Goal: Transaction & Acquisition: Purchase product/service

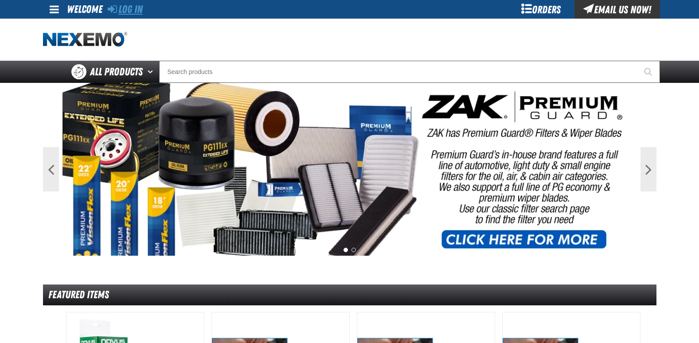
click at [134, 8] on link "Log In" at bounding box center [125, 9] width 35 height 12
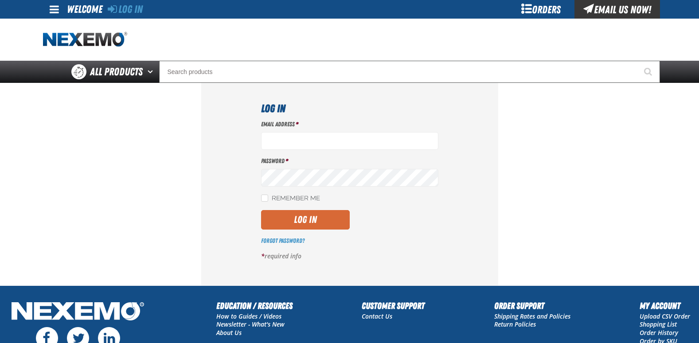
type input "jgraham01@huskerautogroup.com"
click at [301, 223] on button "Log In" at bounding box center [305, 219] width 89 height 19
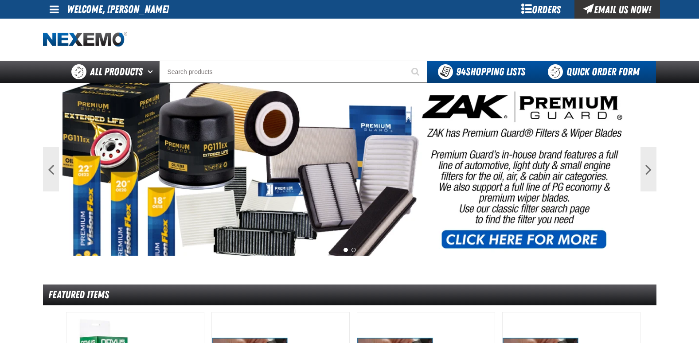
click at [591, 70] on link "Quick Order Form" at bounding box center [596, 72] width 120 height 22
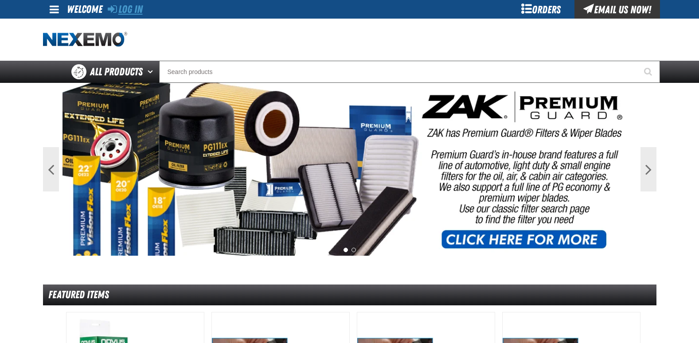
click at [132, 7] on link "Log In" at bounding box center [125, 9] width 35 height 12
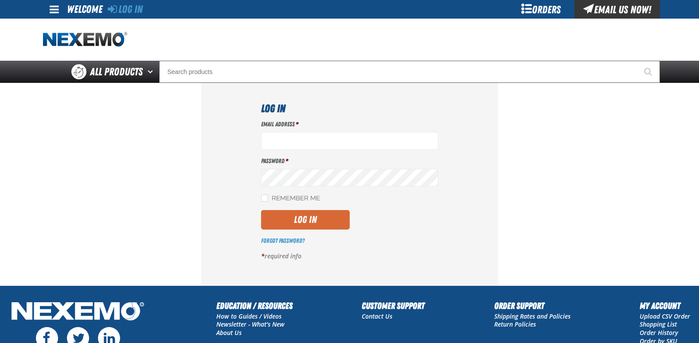
type input "[EMAIL_ADDRESS][DOMAIN_NAME]"
click at [293, 215] on button "Log In" at bounding box center [305, 219] width 89 height 19
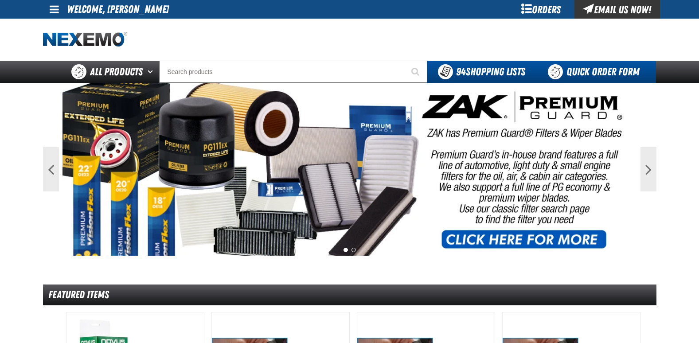
click at [590, 71] on link "Quick Order Form" at bounding box center [596, 72] width 120 height 22
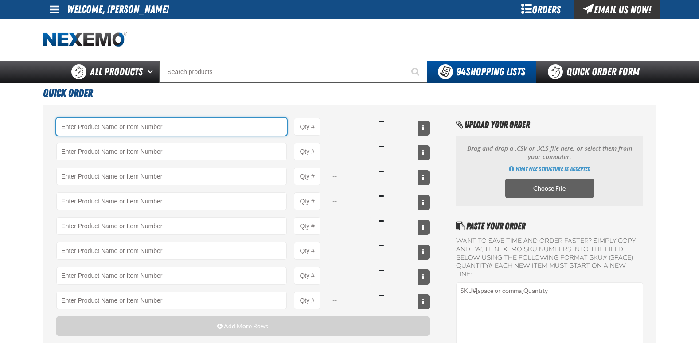
click at [130, 124] on input "Product" at bounding box center [171, 127] width 231 height 18
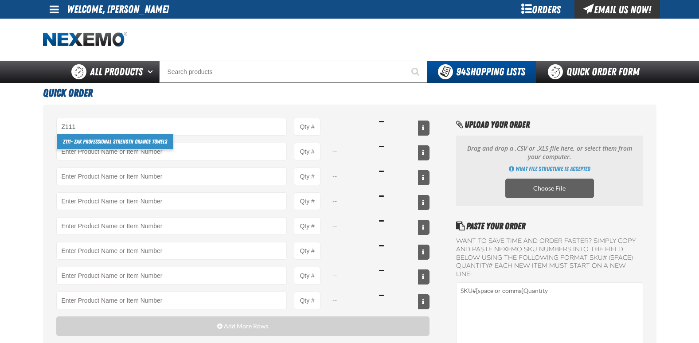
click at [124, 140] on link "Z111 - ZAK Professional Strength Orange Towels" at bounding box center [115, 141] width 117 height 15
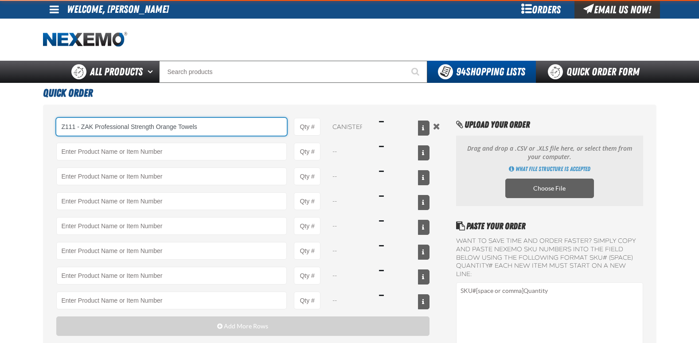
type input "Z111 - ZAK Professional Strength Orange Towels"
type input "1"
select select "canister"
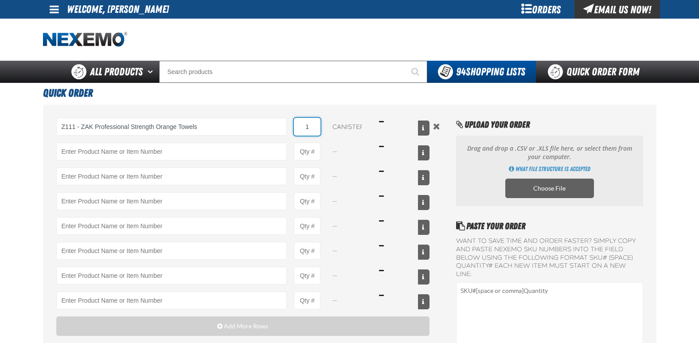
click at [316, 125] on input "1" at bounding box center [307, 127] width 27 height 18
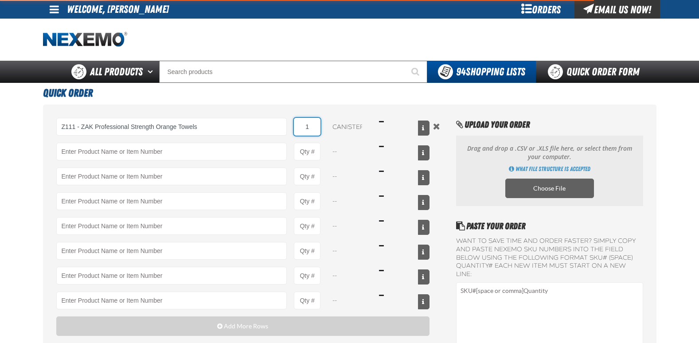
type input "Z111 - ZAK Professional Strength Orange Towels"
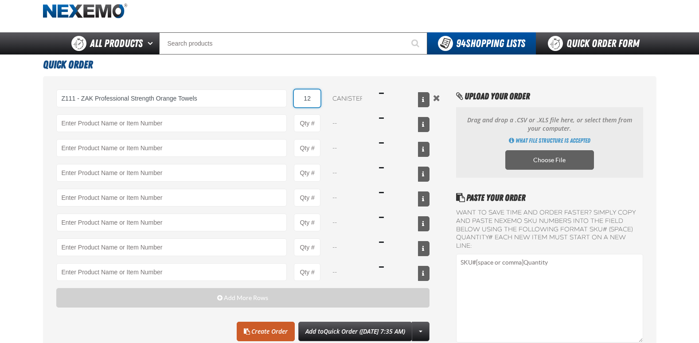
scroll to position [44, 0]
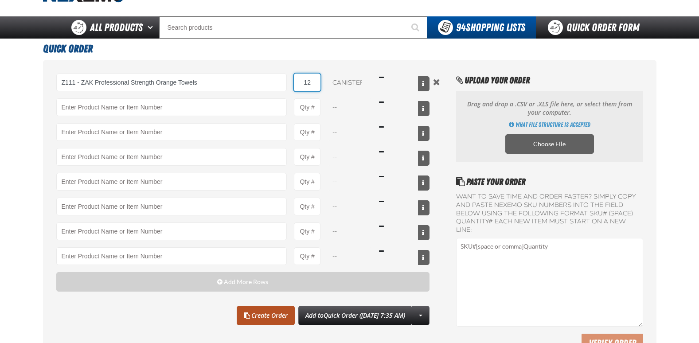
type input "12"
click at [253, 316] on link "Create Order" at bounding box center [266, 315] width 58 height 19
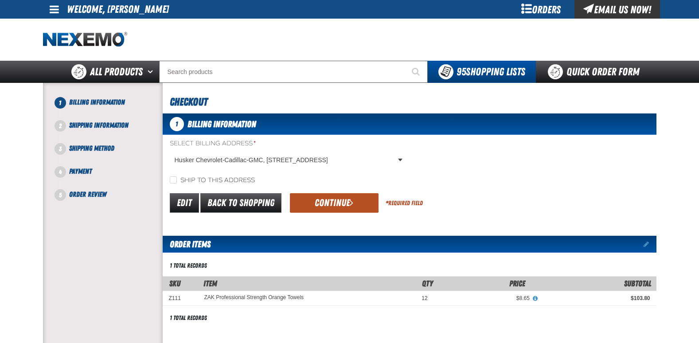
click at [346, 201] on button "Continue" at bounding box center [334, 202] width 89 height 19
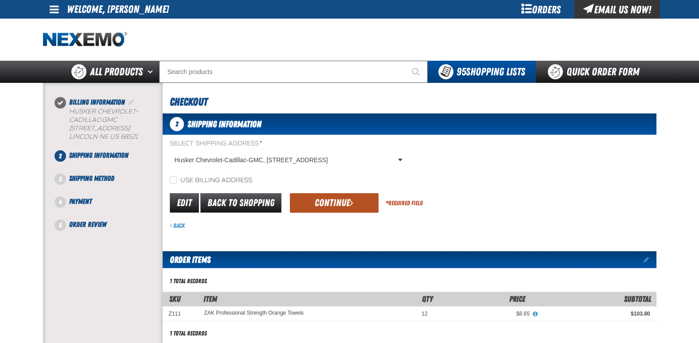
click at [343, 201] on button "Continue" at bounding box center [334, 202] width 89 height 19
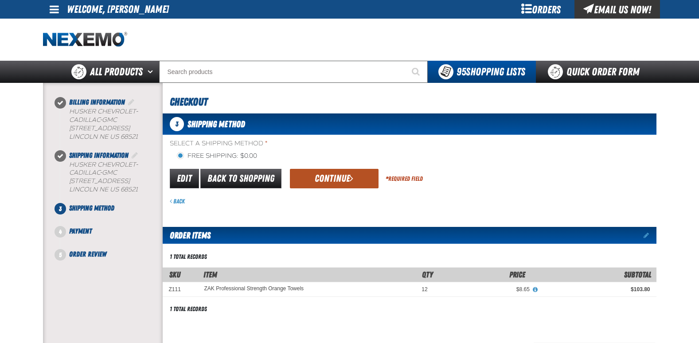
click at [330, 178] on button "Continue" at bounding box center [334, 178] width 89 height 19
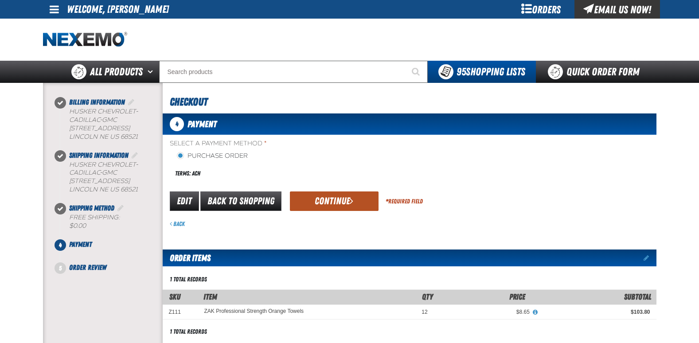
click at [329, 202] on button "Continue" at bounding box center [334, 200] width 89 height 19
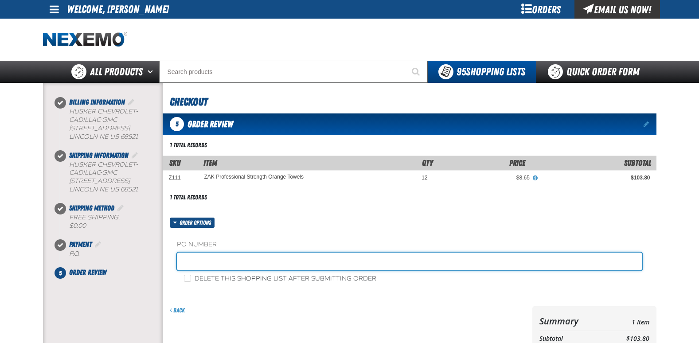
click at [207, 254] on input "text" at bounding box center [409, 261] width 465 height 18
type input "GMSERVICEJG"
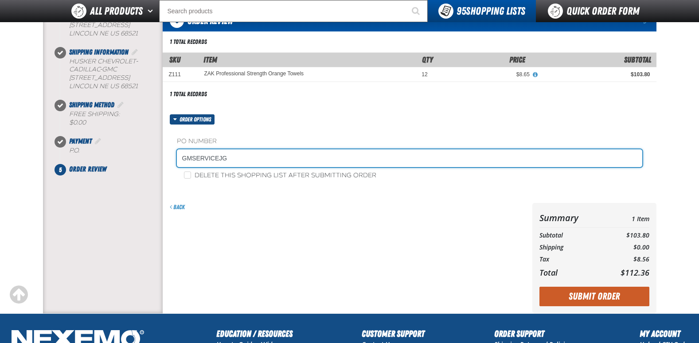
scroll to position [89, 0]
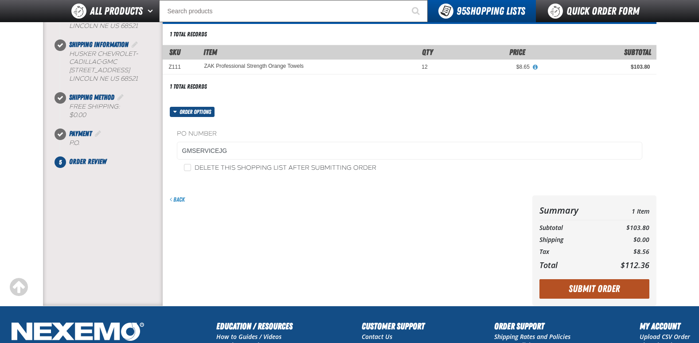
click at [602, 286] on button "Submit Order" at bounding box center [594, 288] width 110 height 19
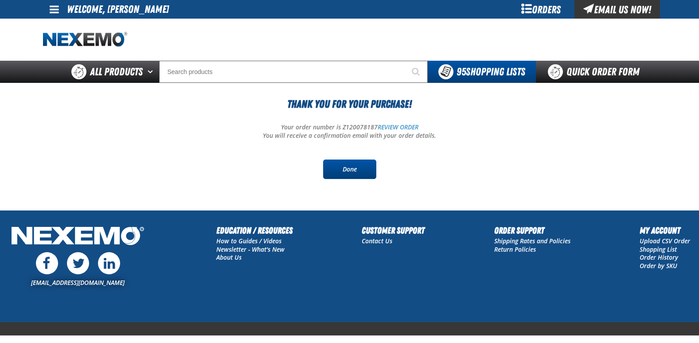
click at [366, 170] on link "Done" at bounding box center [349, 168] width 53 height 19
